Goal: Task Accomplishment & Management: Manage account settings

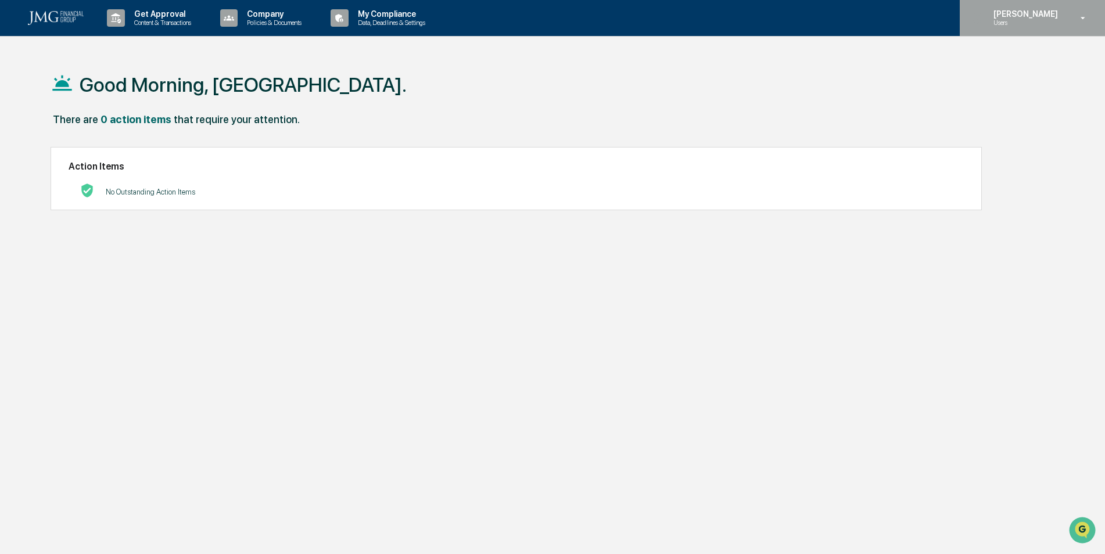
click at [1061, 5] on div "[PERSON_NAME] Users" at bounding box center [1032, 18] width 145 height 36
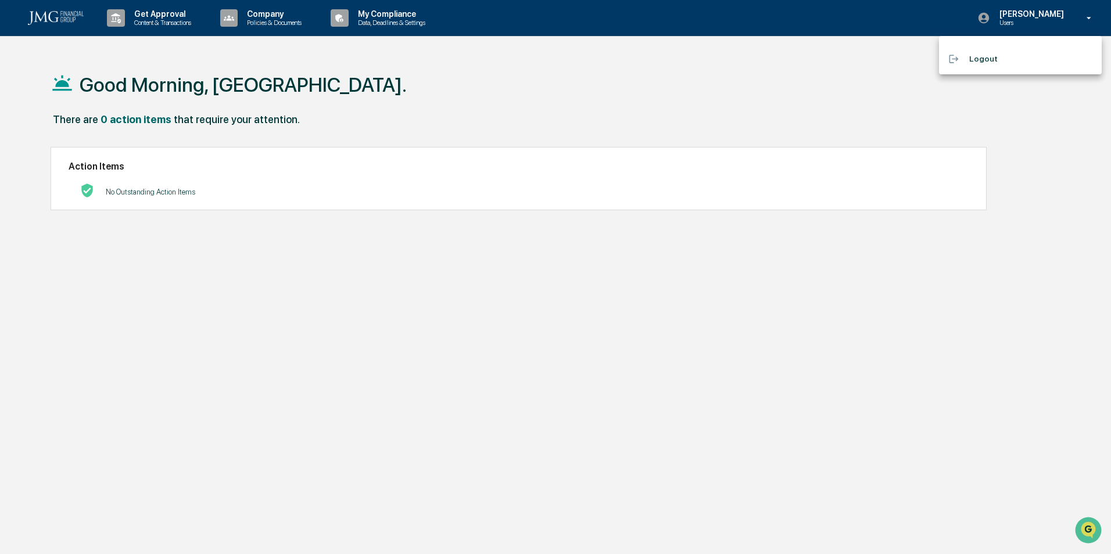
click at [1030, 10] on div at bounding box center [555, 277] width 1111 height 554
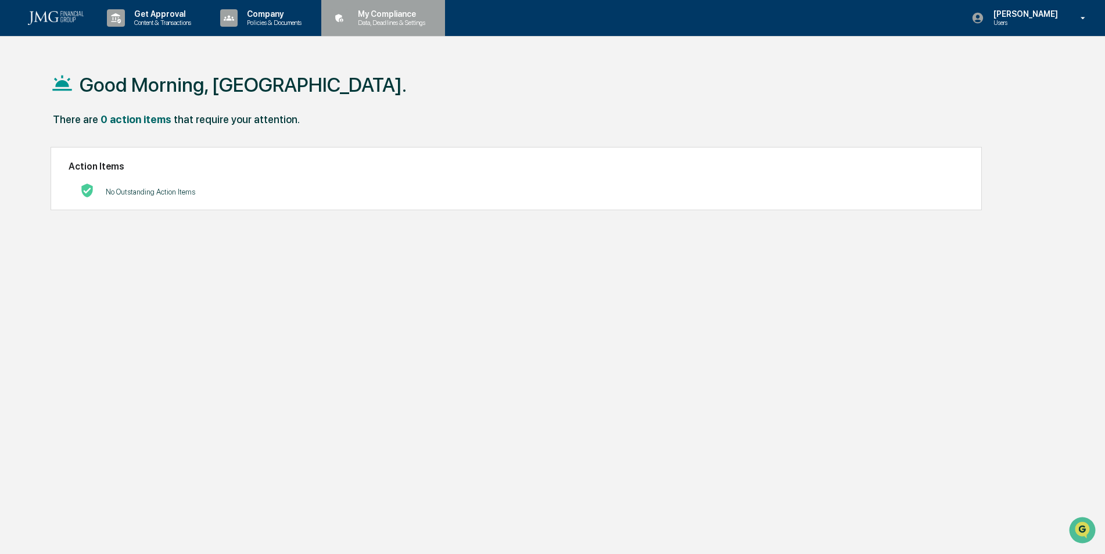
click at [359, 15] on p "My Compliance" at bounding box center [390, 13] width 83 height 9
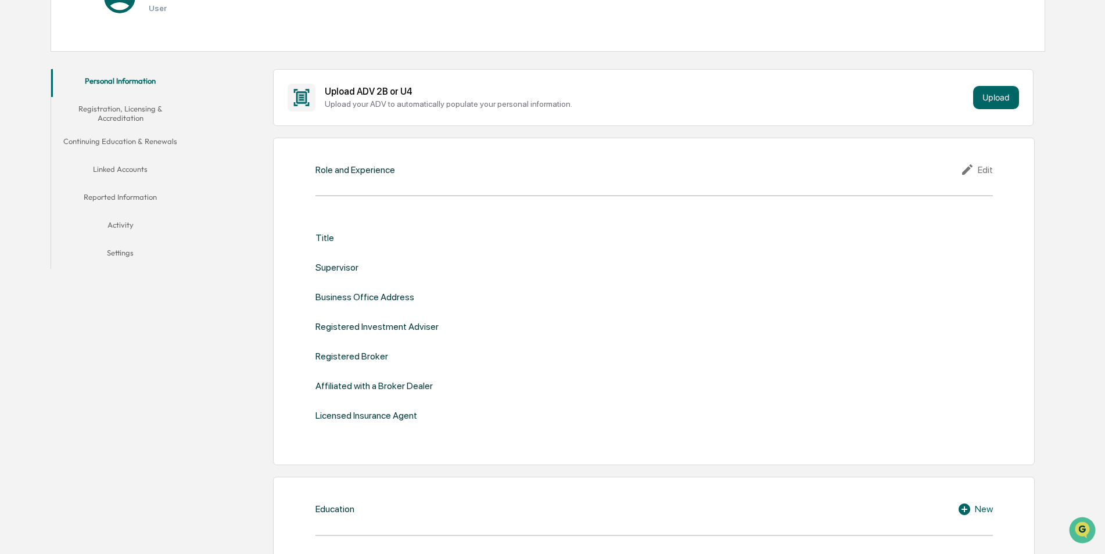
scroll to position [174, 0]
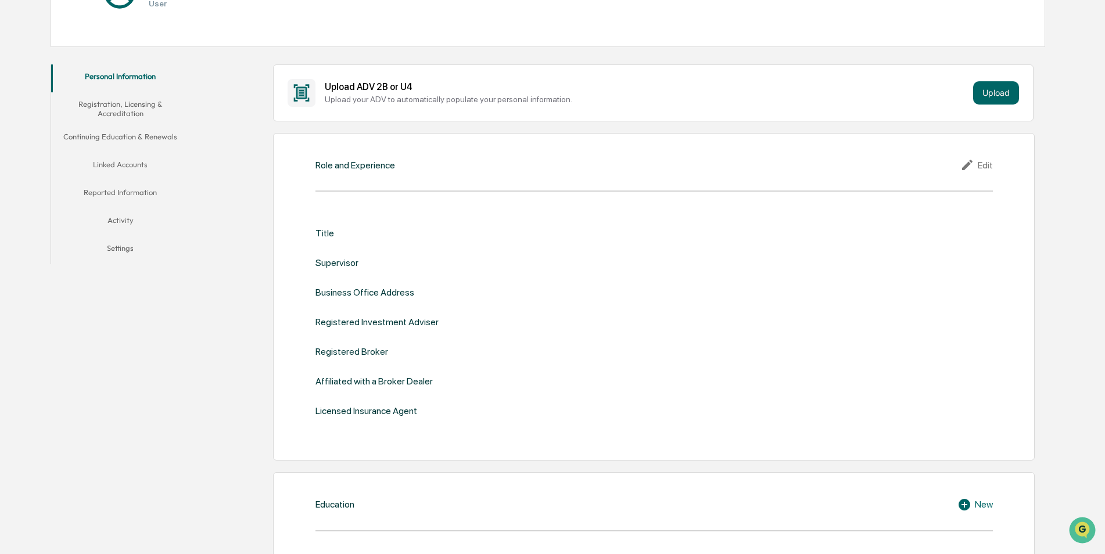
click at [145, 166] on button "Linked Accounts" at bounding box center [120, 167] width 139 height 28
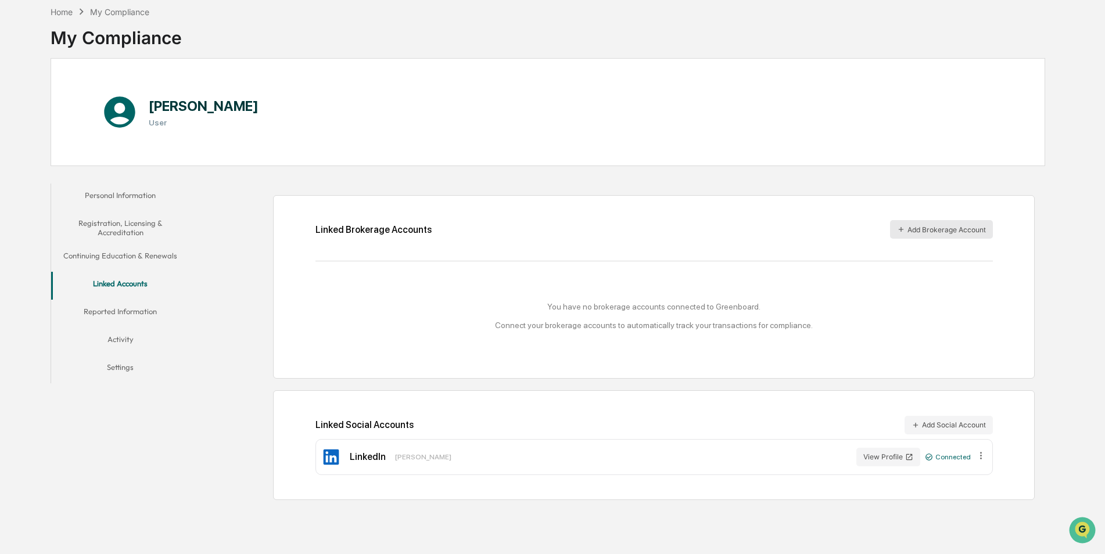
click at [907, 227] on button "Add Brokerage Account" at bounding box center [941, 229] width 103 height 19
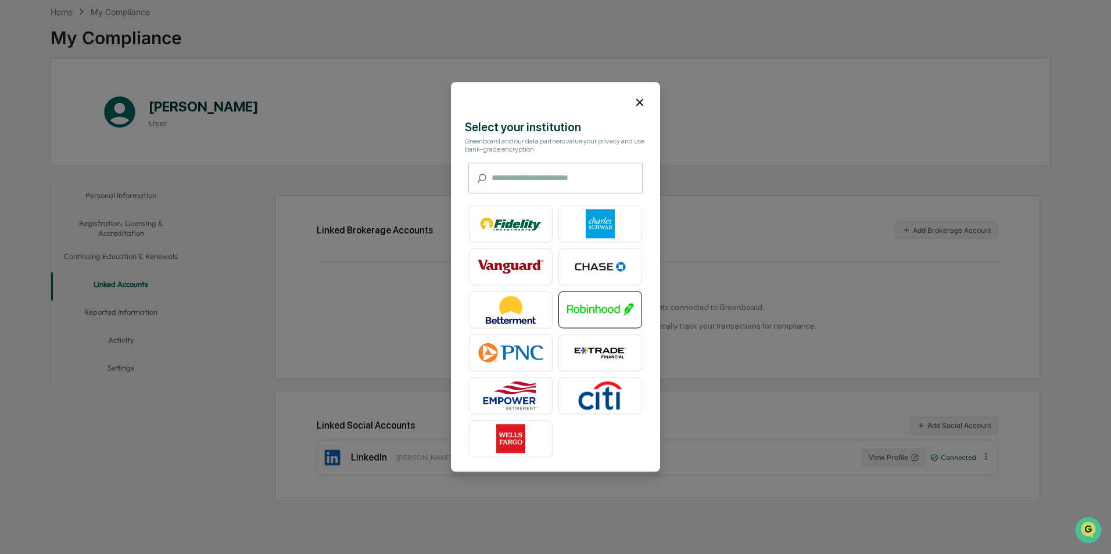
click at [592, 310] on img at bounding box center [600, 310] width 66 height 29
click at [640, 102] on icon at bounding box center [639, 102] width 7 height 7
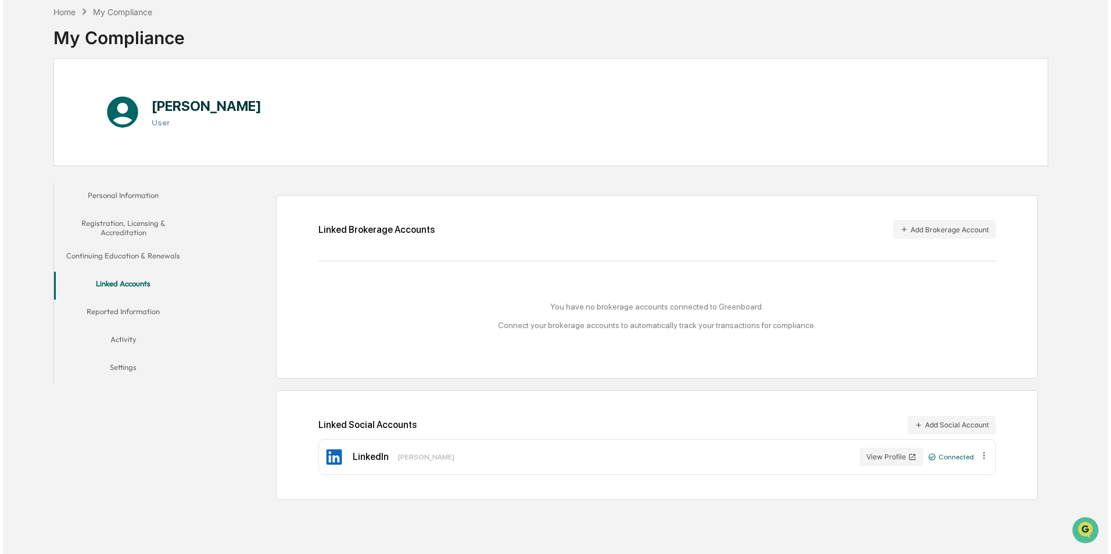
scroll to position [0, 0]
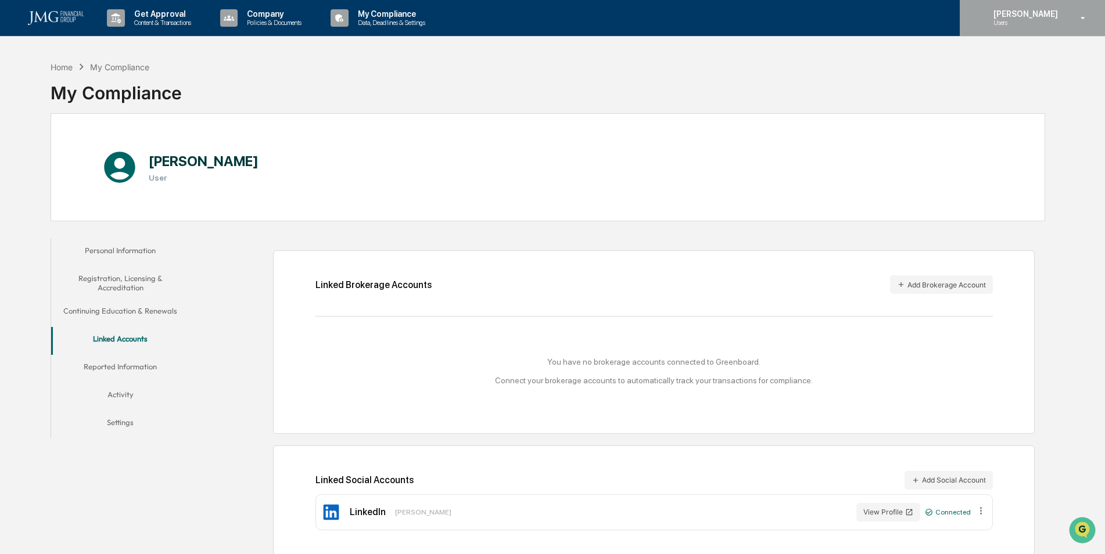
click at [1044, 9] on p "[PERSON_NAME]" at bounding box center [1025, 13] width 80 height 9
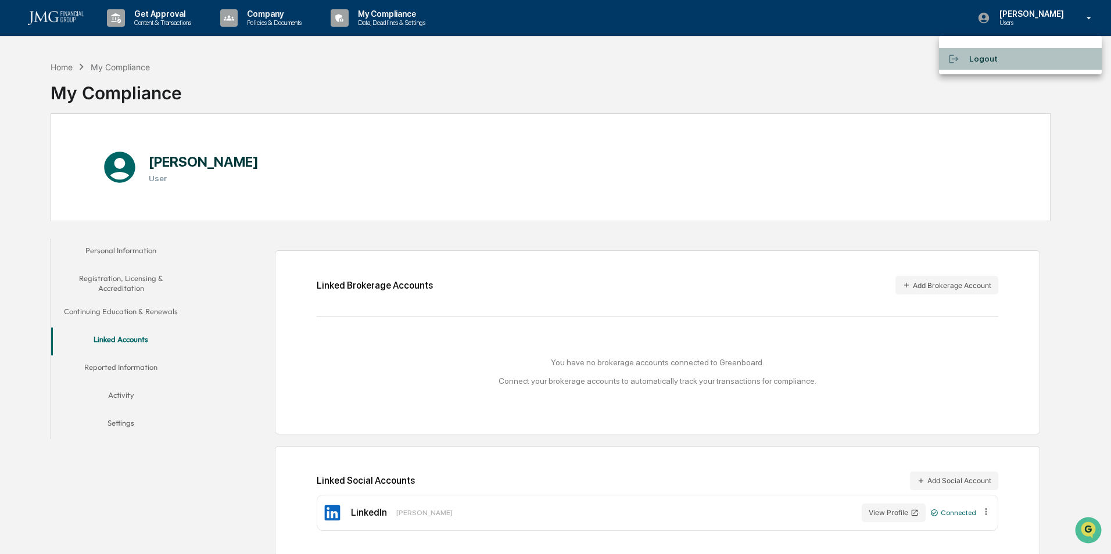
click at [991, 67] on li "Logout" at bounding box center [1020, 59] width 163 height 22
